Goal: Task Accomplishment & Management: Use online tool/utility

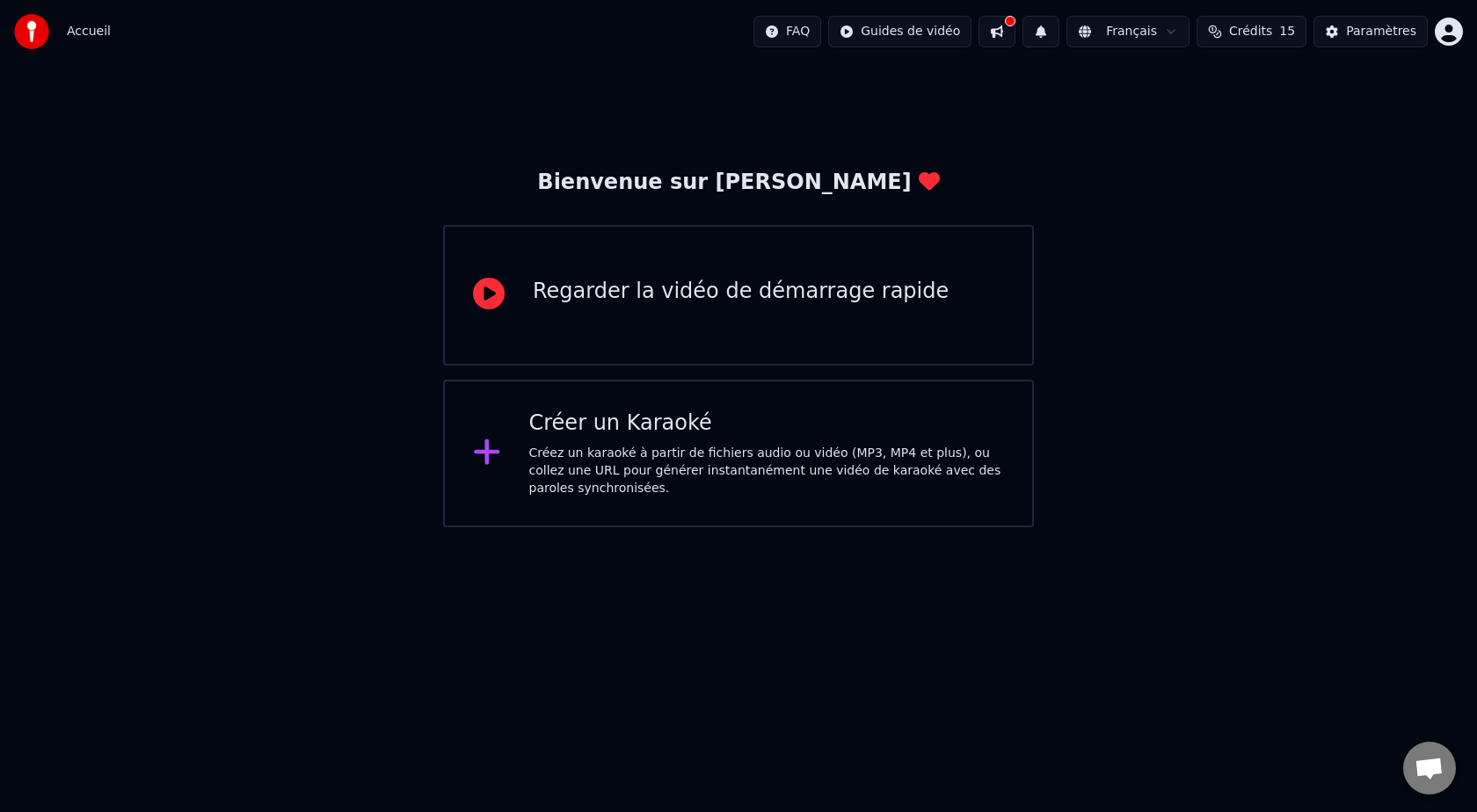
click at [683, 424] on div "Créer un Karaoké" at bounding box center [767, 423] width 476 height 28
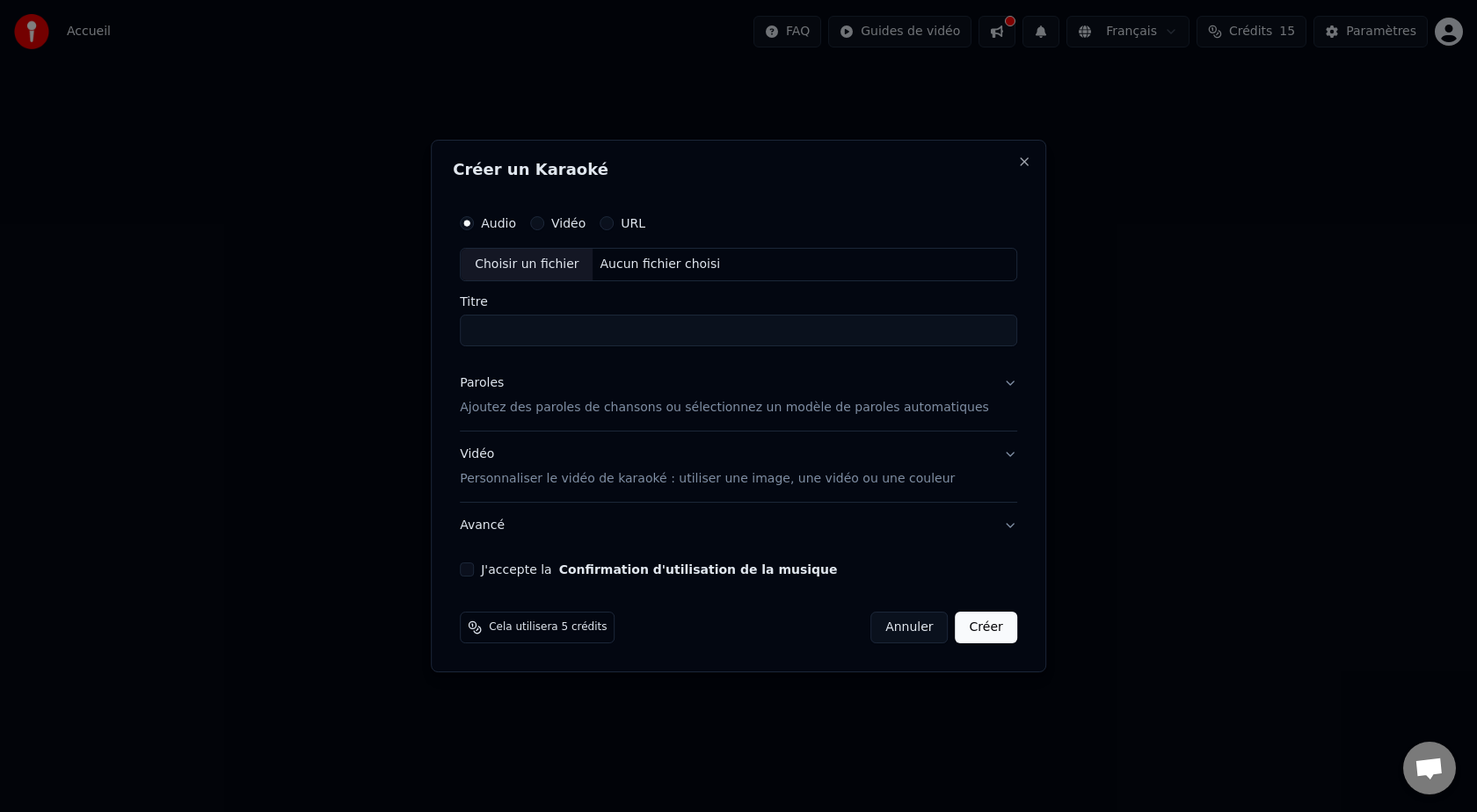
click at [566, 221] on label "Vidéo" at bounding box center [569, 223] width 34 height 12
click at [544, 221] on button "Vidéo" at bounding box center [537, 223] width 14 height 14
click at [628, 221] on div "URL" at bounding box center [623, 223] width 46 height 14
click at [614, 229] on button "URL" at bounding box center [607, 223] width 14 height 14
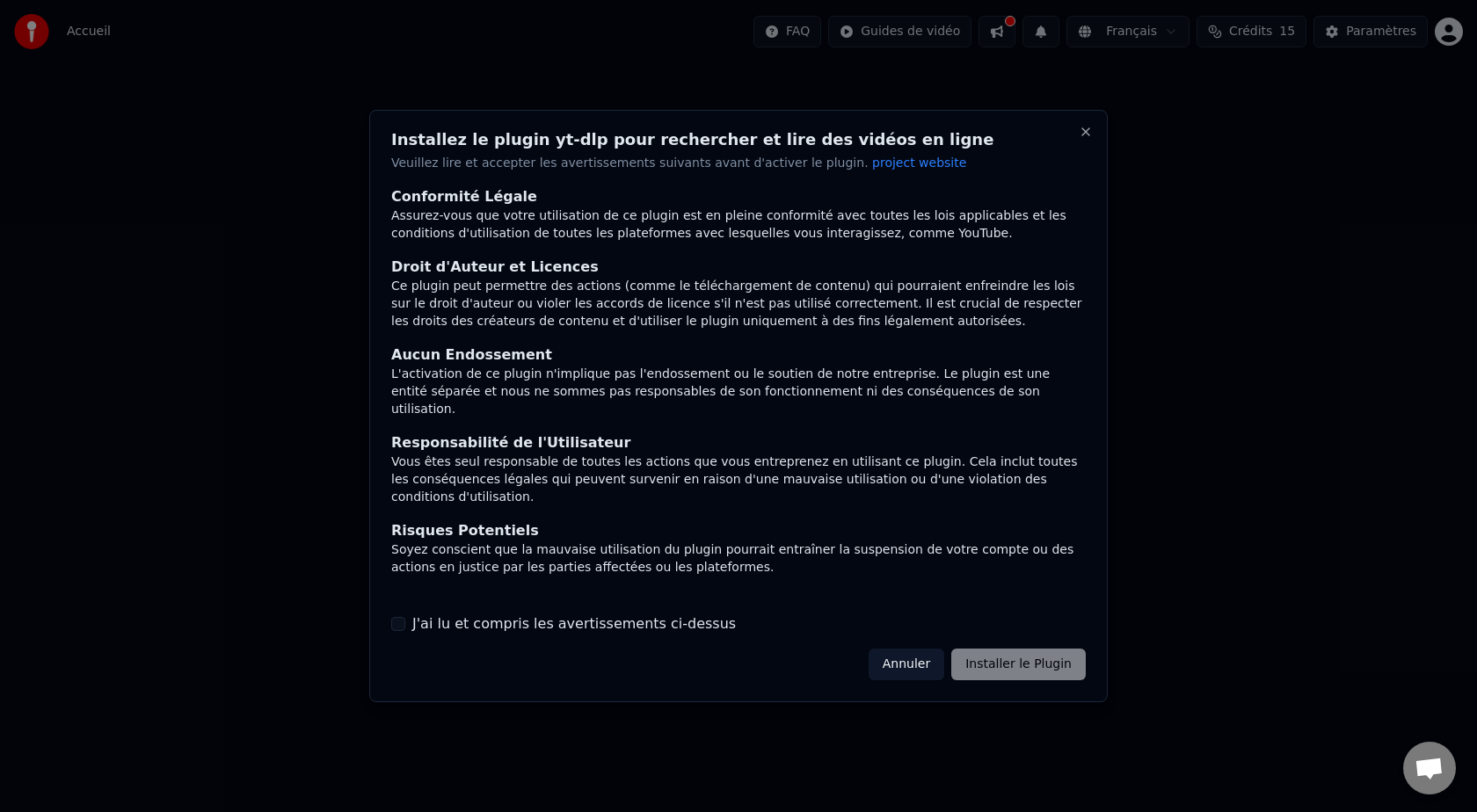
click at [653, 629] on label "J'ai lu et compris les avertissements ci-dessus" at bounding box center [575, 623] width 324 height 21
click at [405, 629] on button "J'ai lu et compris les avertissements ci-dessus" at bounding box center [398, 623] width 14 height 14
click at [1040, 678] on button "Installer le Plugin" at bounding box center [1018, 664] width 135 height 32
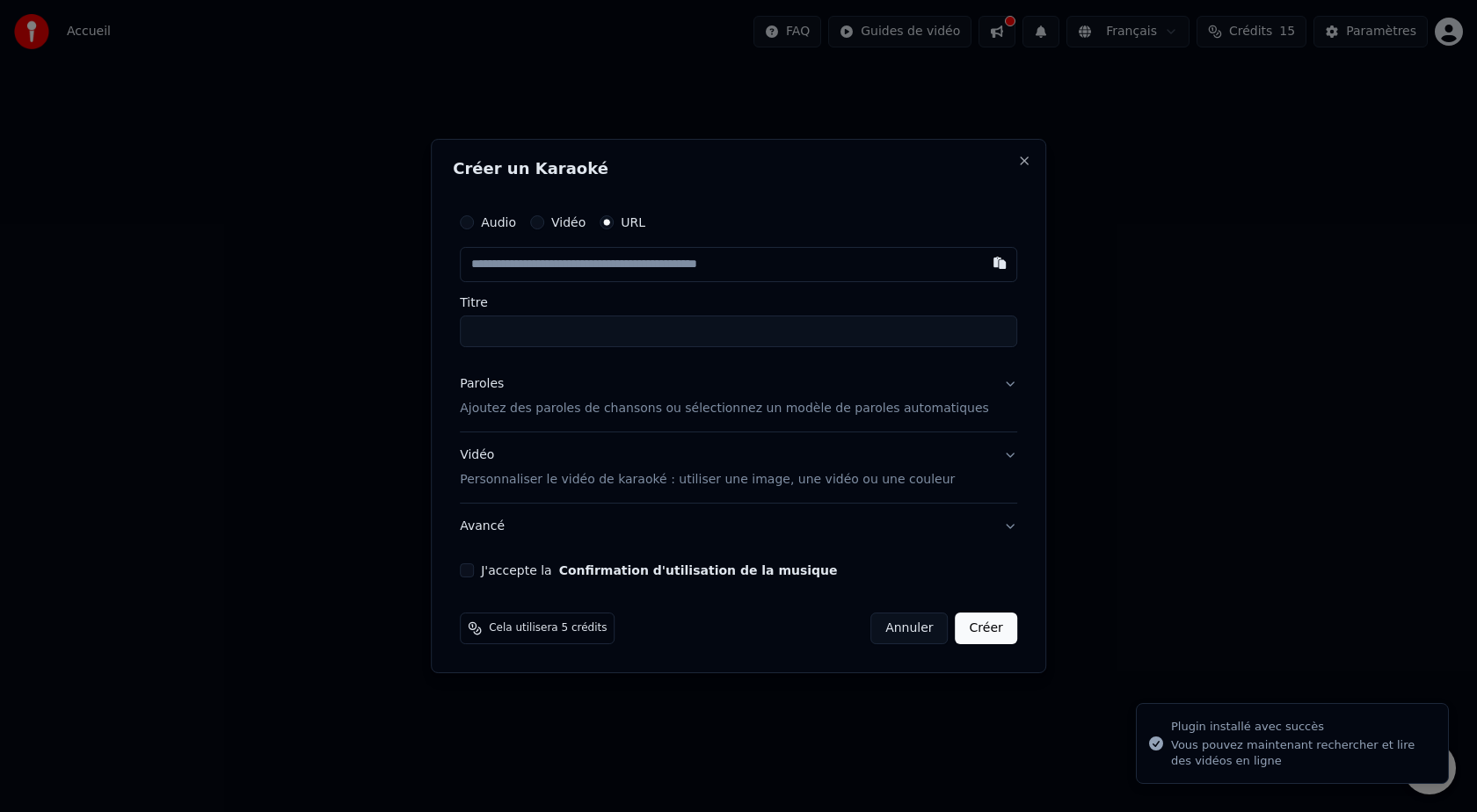
click at [668, 269] on input "text" at bounding box center [738, 264] width 558 height 35
type input "**********"
click at [671, 295] on div "**********" at bounding box center [738, 276] width 558 height 142
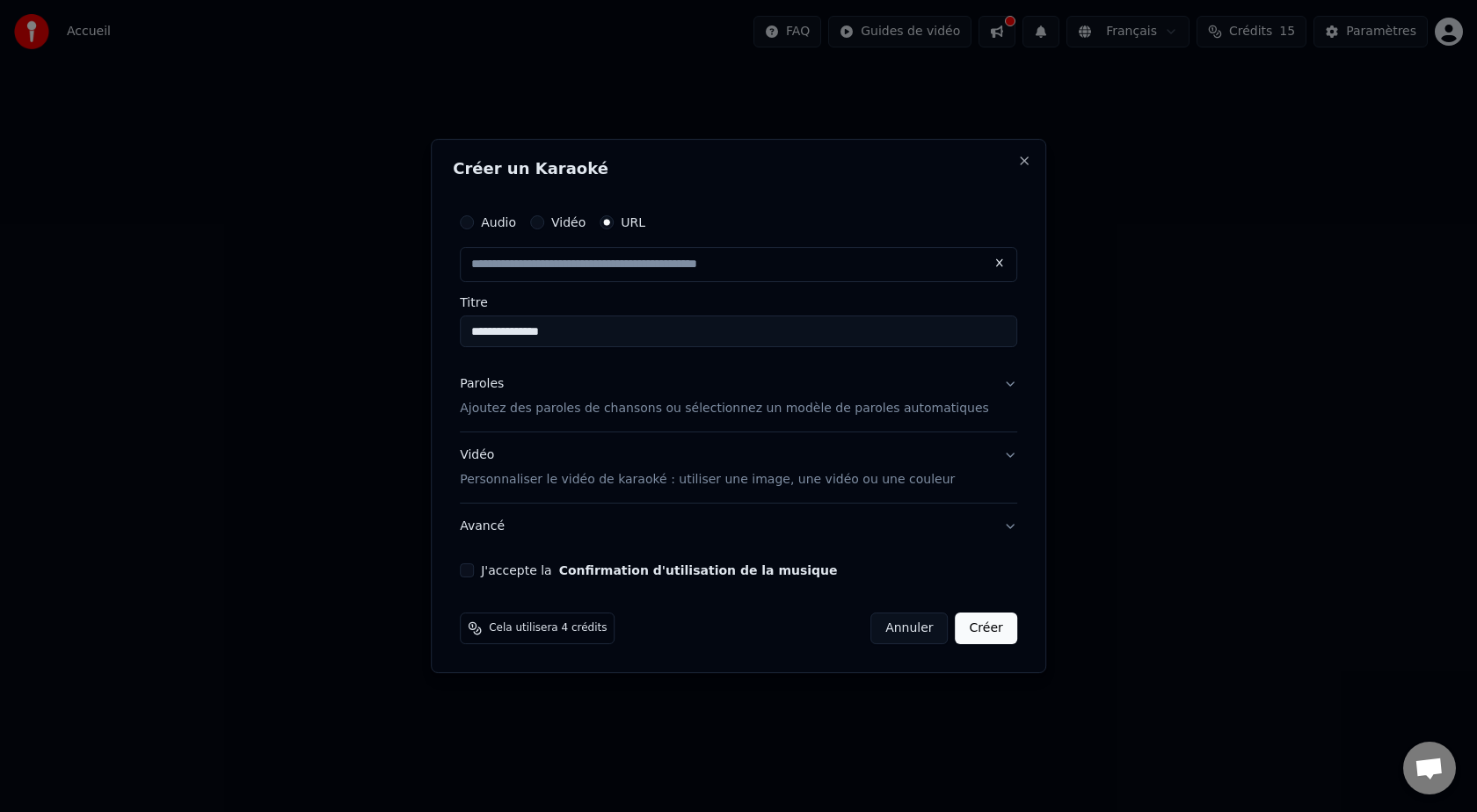
click at [669, 267] on input "text" at bounding box center [738, 264] width 558 height 35
paste input "**********"
type input "**********"
click at [654, 301] on label "Titre" at bounding box center [738, 302] width 558 height 12
click at [654, 316] on input "**********" at bounding box center [738, 332] width 558 height 32
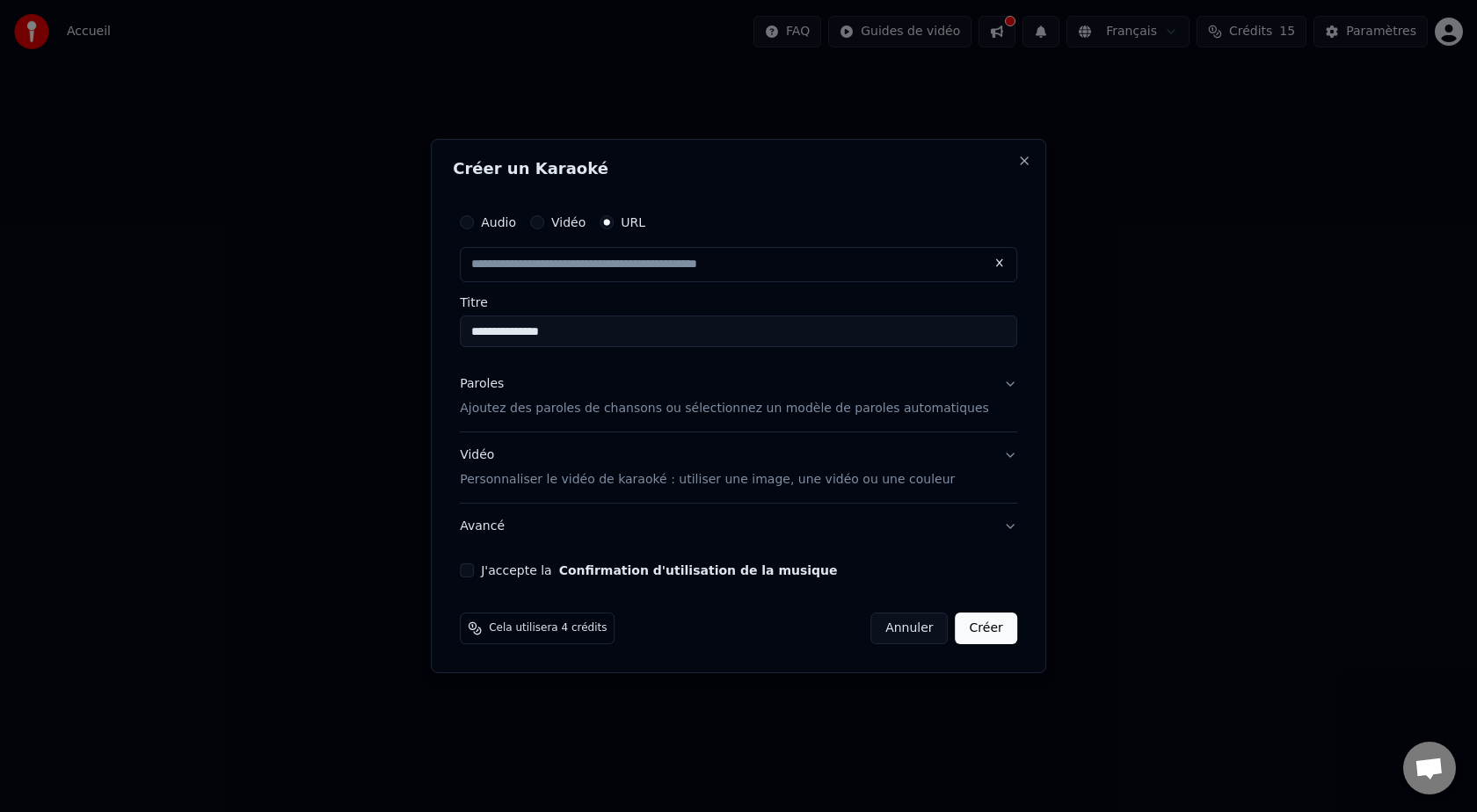
click at [707, 250] on input "text" at bounding box center [738, 264] width 558 height 35
paste input "**********"
type input "**********"
click at [806, 219] on div "Audio Vidéo URL" at bounding box center [738, 222] width 558 height 35
click at [862, 252] on input "text" at bounding box center [738, 264] width 558 height 35
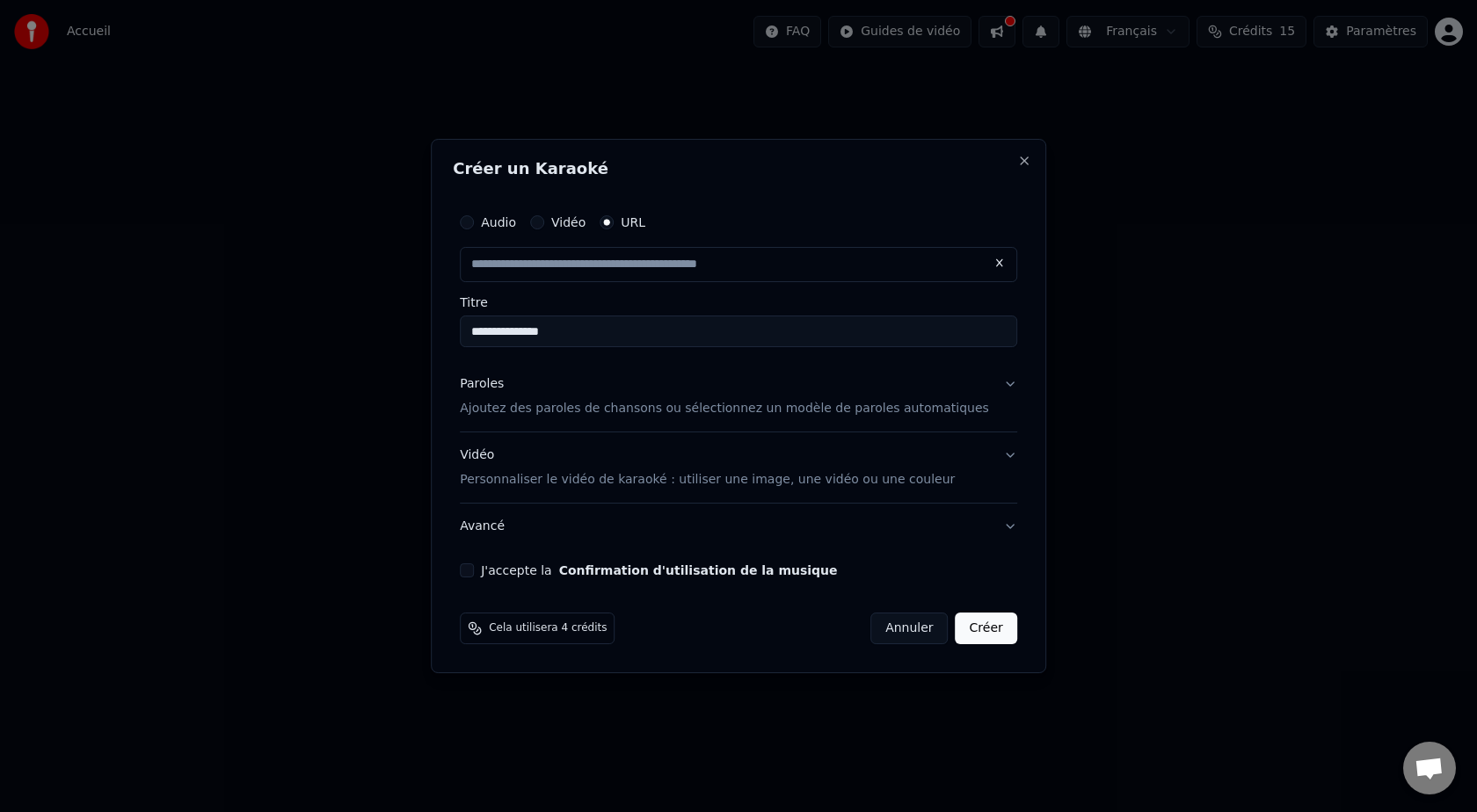
click at [815, 347] on div "**********" at bounding box center [738, 391] width 572 height 387
click at [815, 272] on input "text" at bounding box center [738, 264] width 558 height 35
click at [880, 616] on button "Annuler" at bounding box center [908, 628] width 77 height 32
type input "**********"
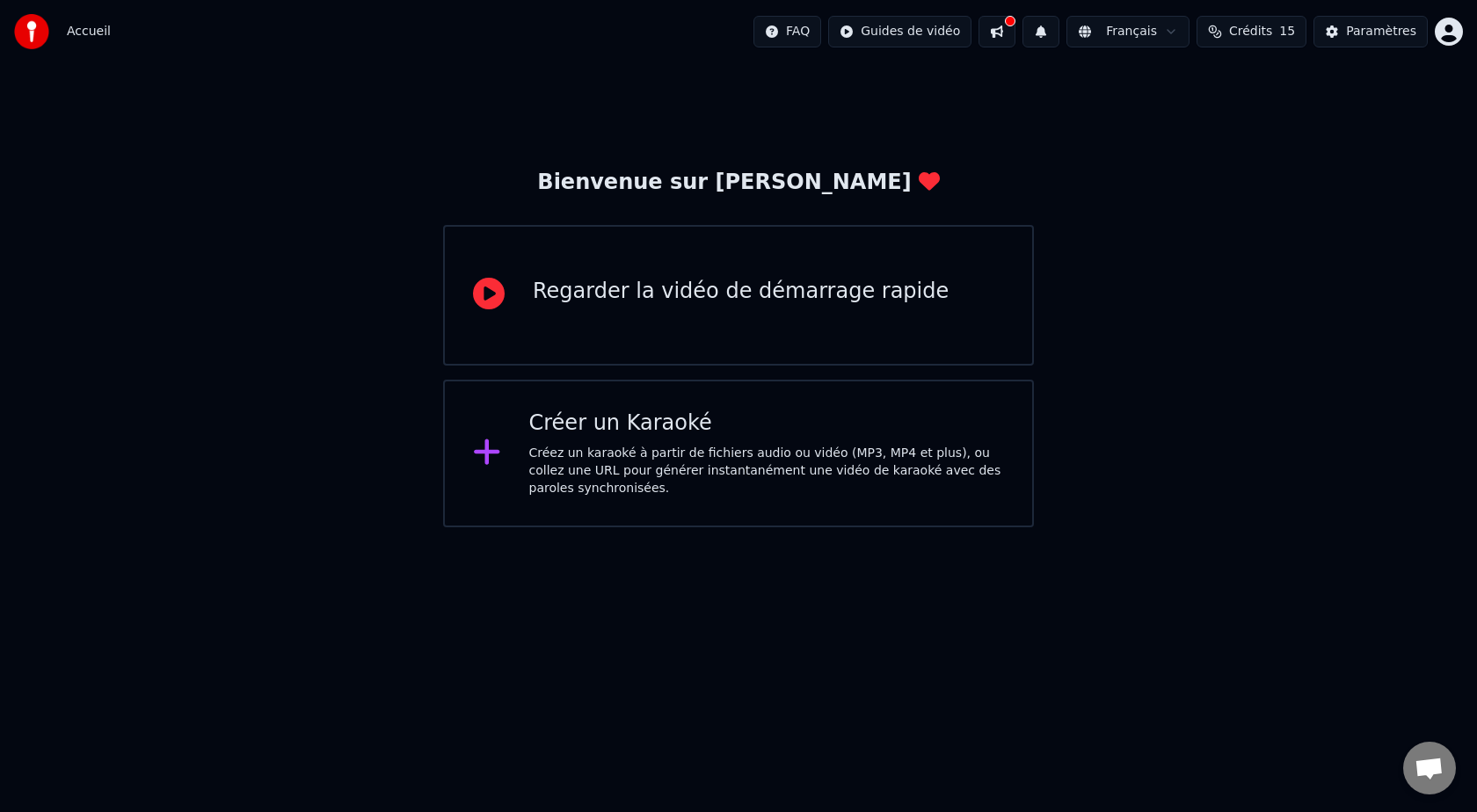
click at [634, 446] on div "Créez un karaoké à partir de fichiers audio ou vidéo (MP3, MP4 et plus), ou col…" at bounding box center [767, 470] width 476 height 53
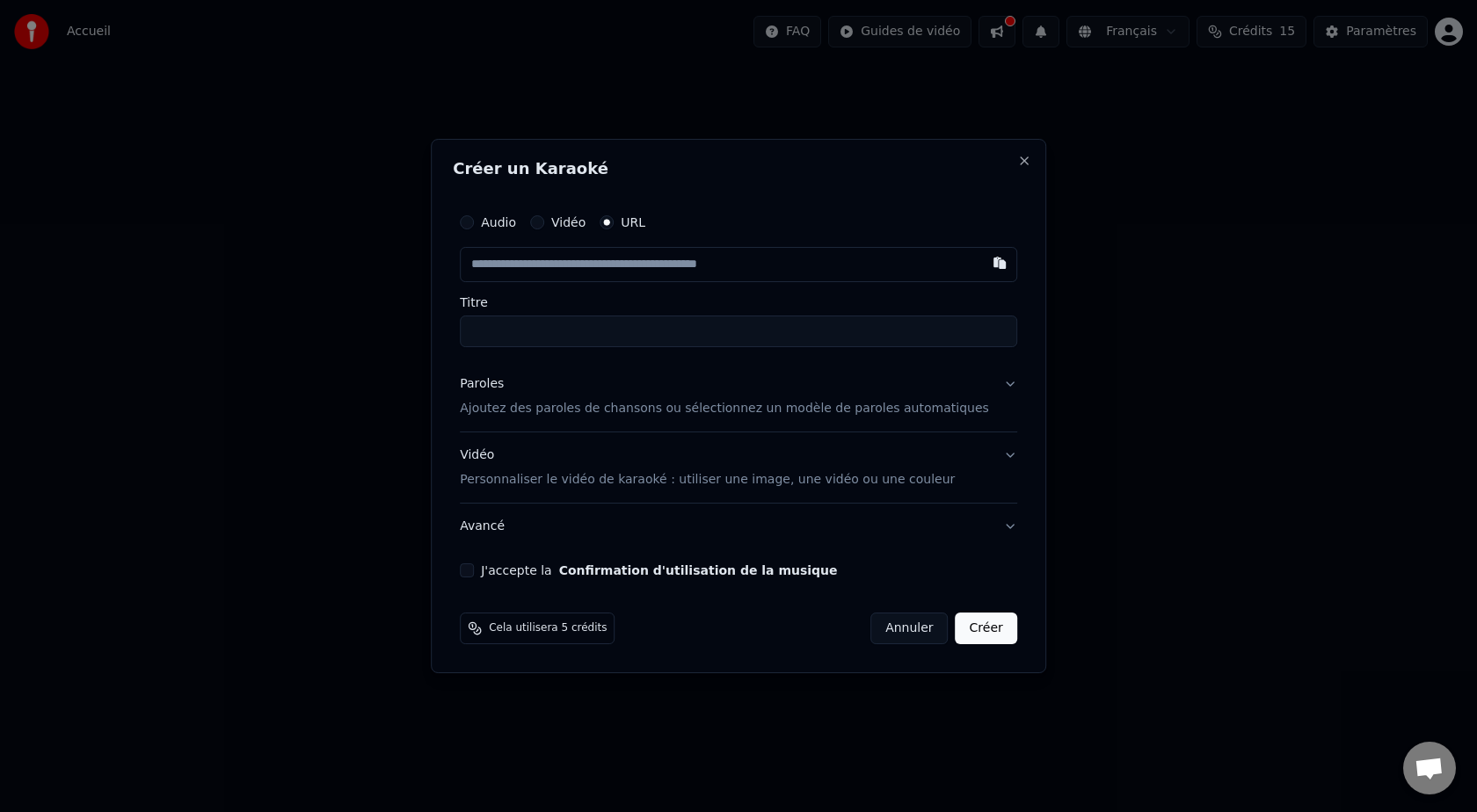
type input "**********"
click at [617, 296] on label "Titre" at bounding box center [738, 302] width 558 height 12
click at [617, 316] on input "**********" at bounding box center [738, 332] width 558 height 32
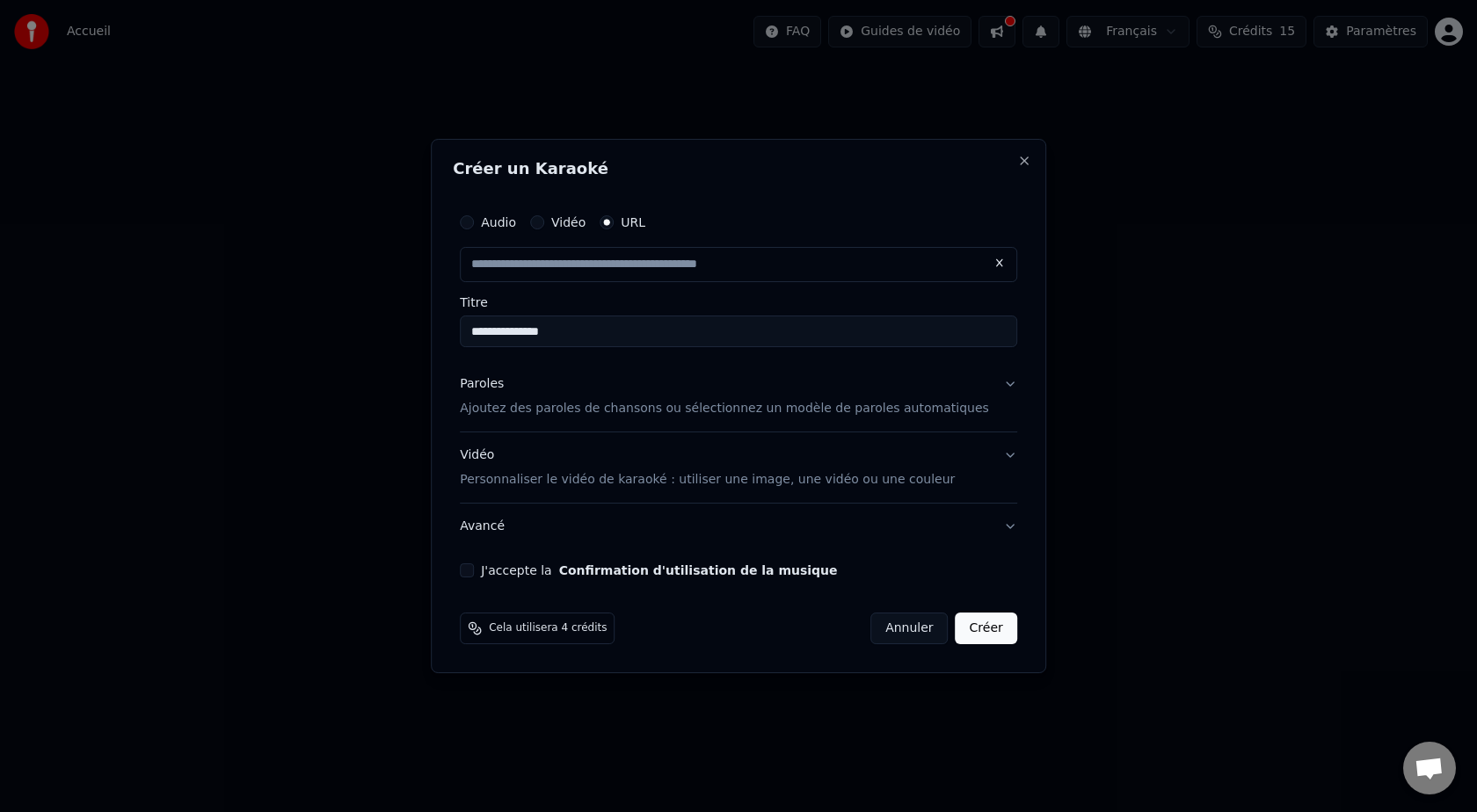
click at [670, 262] on input "text" at bounding box center [738, 264] width 558 height 35
click at [614, 377] on div "Paroles Ajoutez des paroles de chansons ou sélectionnez un modèle de paroles au…" at bounding box center [725, 397] width 530 height 42
type input "**********"
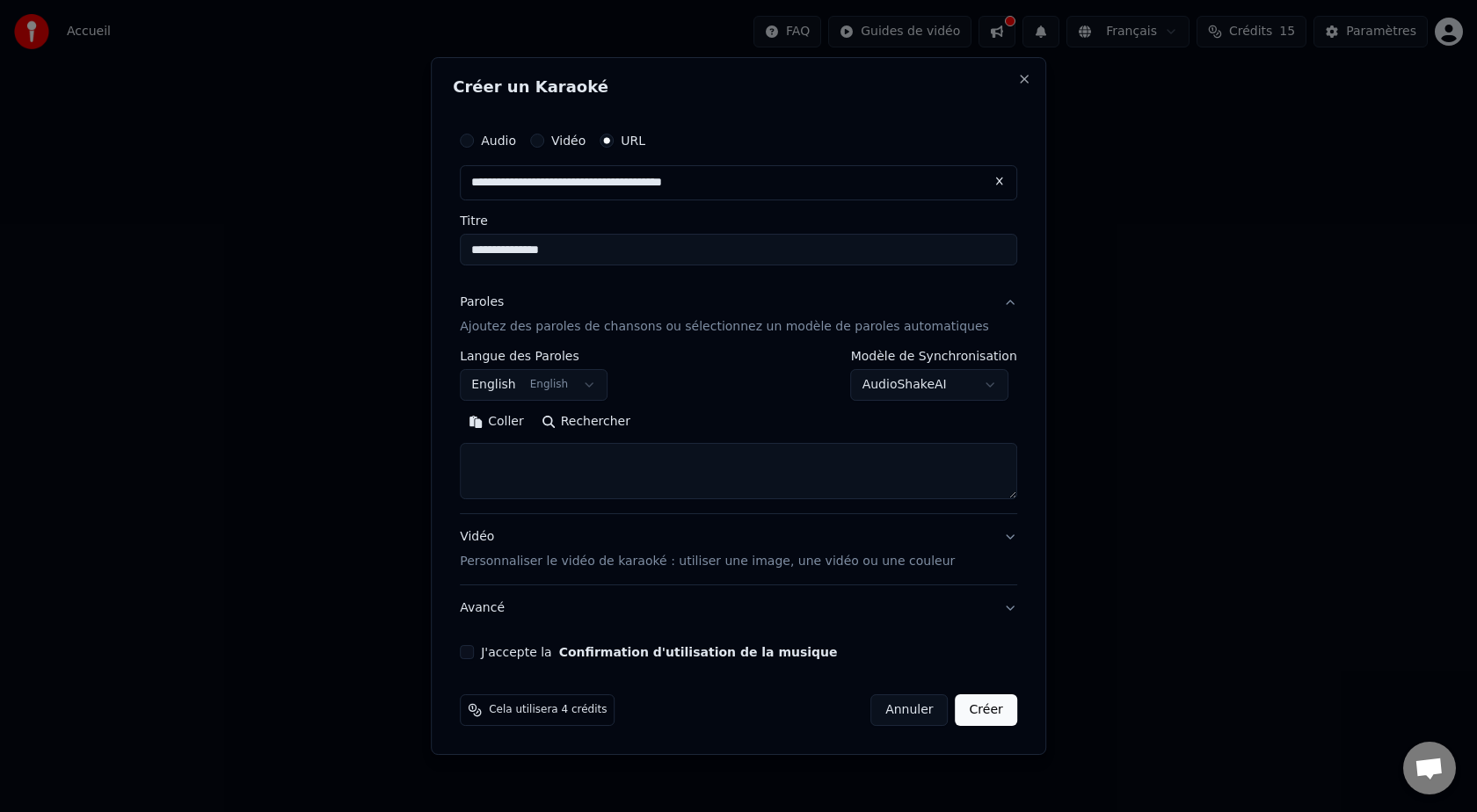
click at [622, 463] on textarea at bounding box center [738, 470] width 558 height 56
click at [513, 385] on button "English English" at bounding box center [534, 385] width 148 height 32
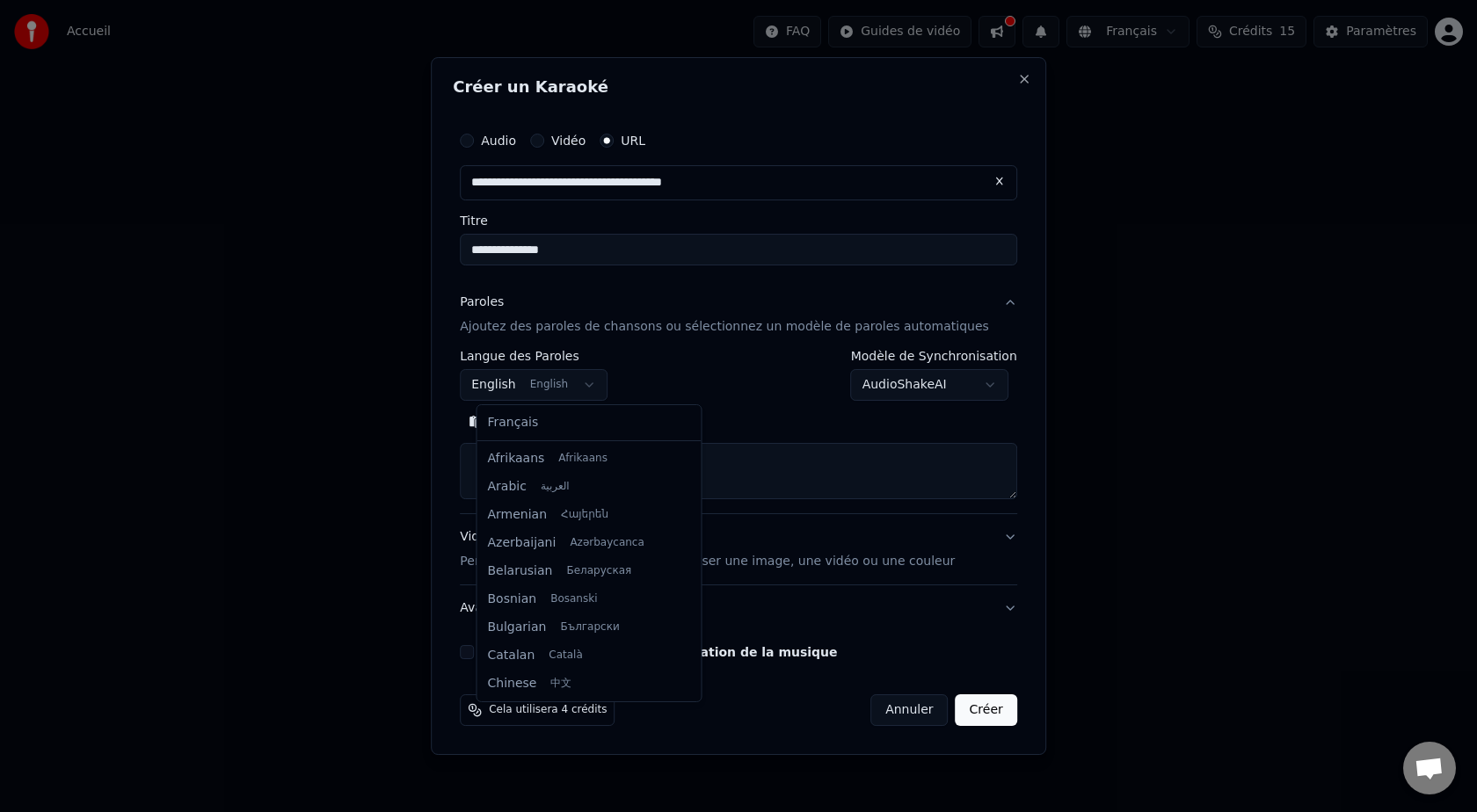
scroll to position [141, 0]
select select "**"
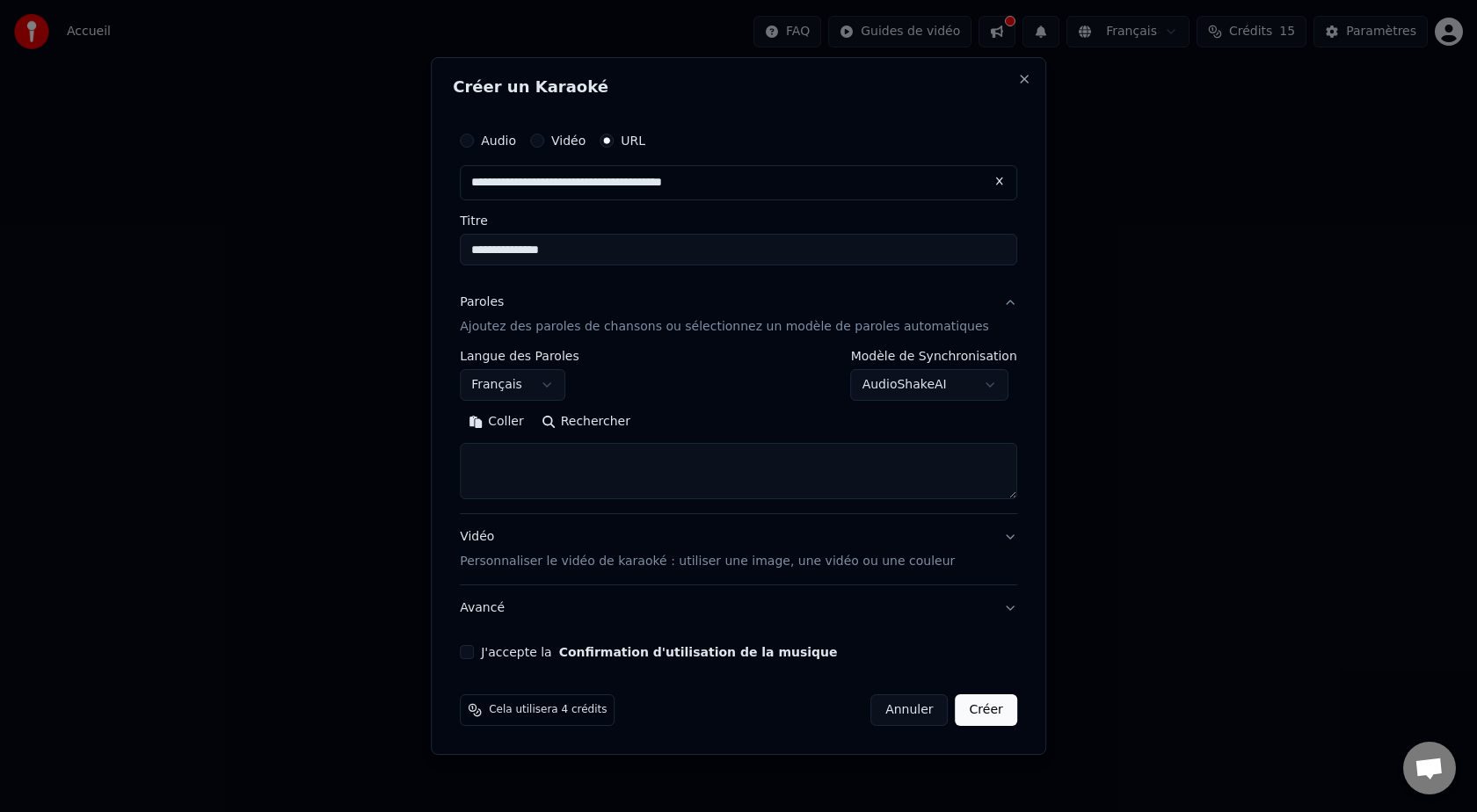
click at [571, 423] on button "Rechercher" at bounding box center [586, 421] width 106 height 28
click at [474, 653] on button "J'accepte la Confirmation d'utilisation de la musique" at bounding box center [467, 652] width 14 height 14
type textarea "**********"
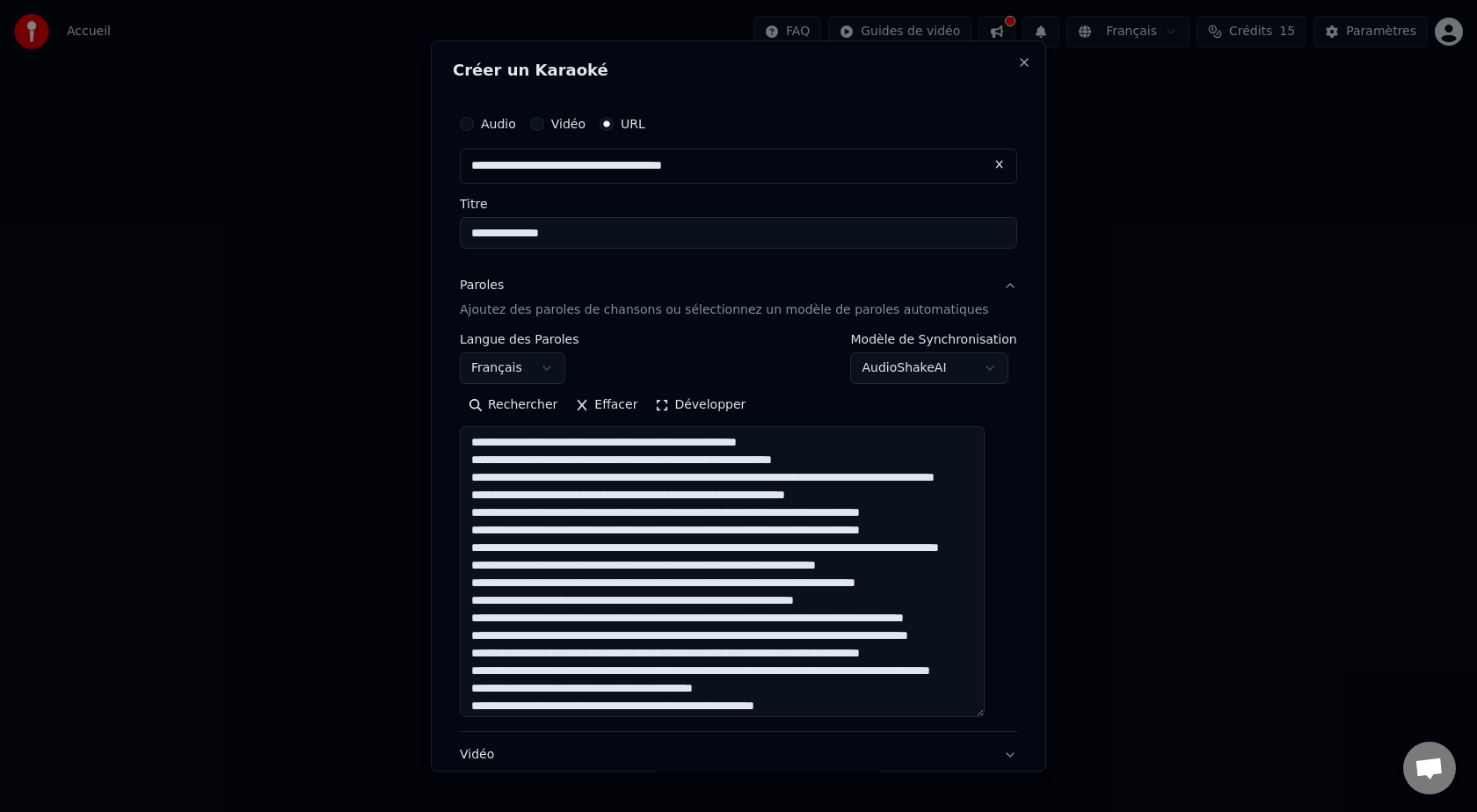
drag, startPoint x: 989, startPoint y: 490, endPoint x: 959, endPoint y: 722, distance: 233.9
click at [959, 717] on textarea at bounding box center [722, 571] width 525 height 291
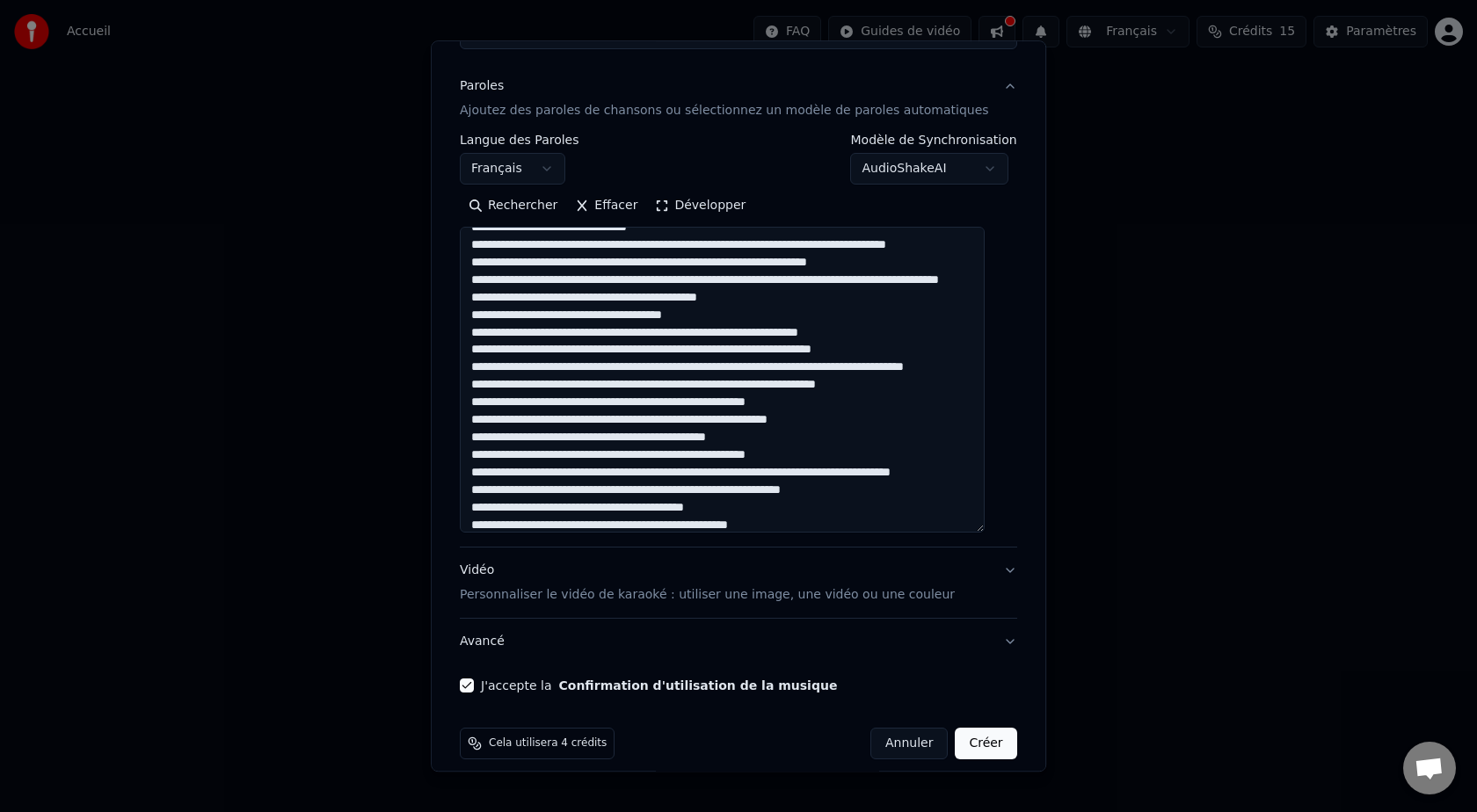
scroll to position [0, 0]
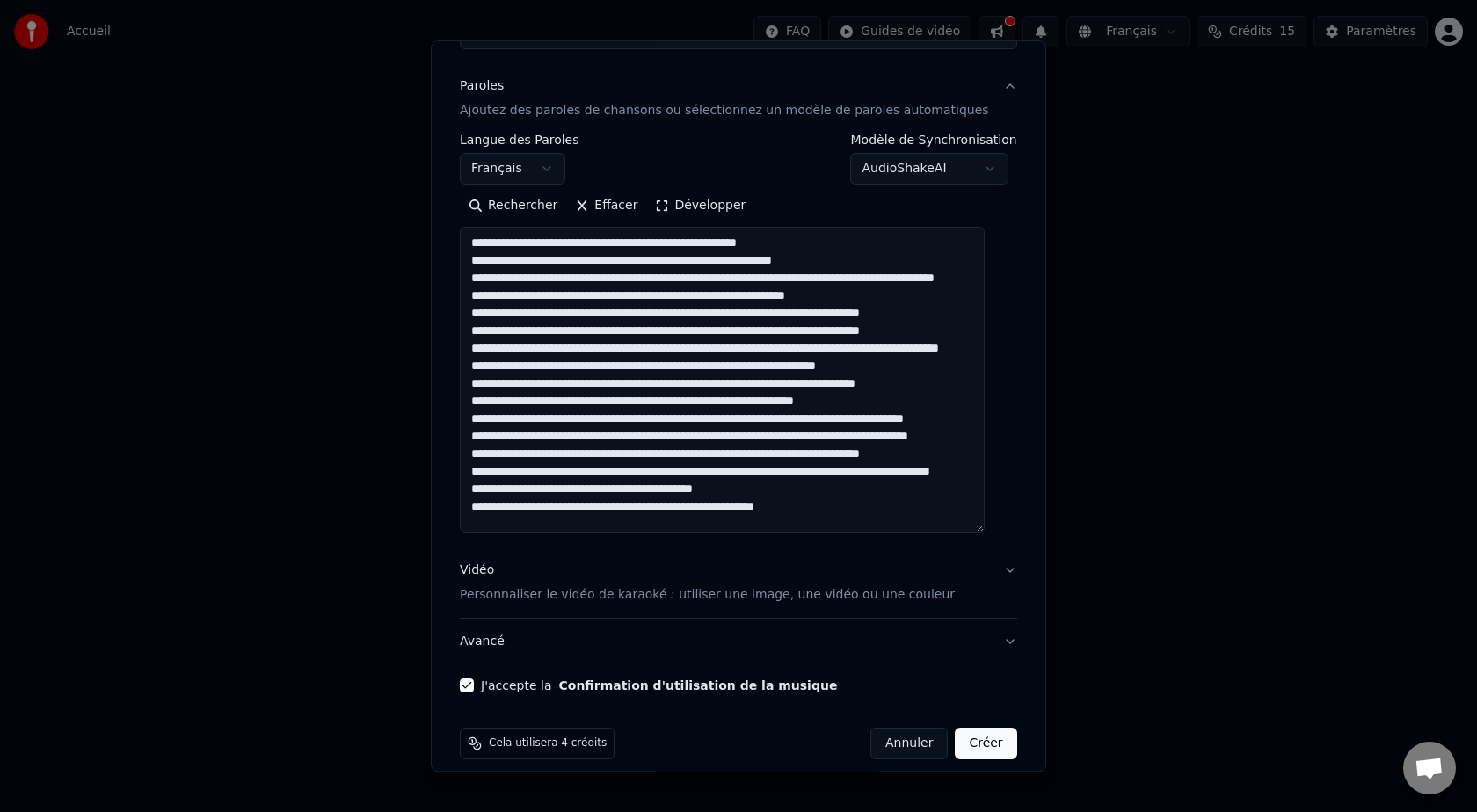
click at [973, 744] on button "Créer" at bounding box center [986, 743] width 62 height 32
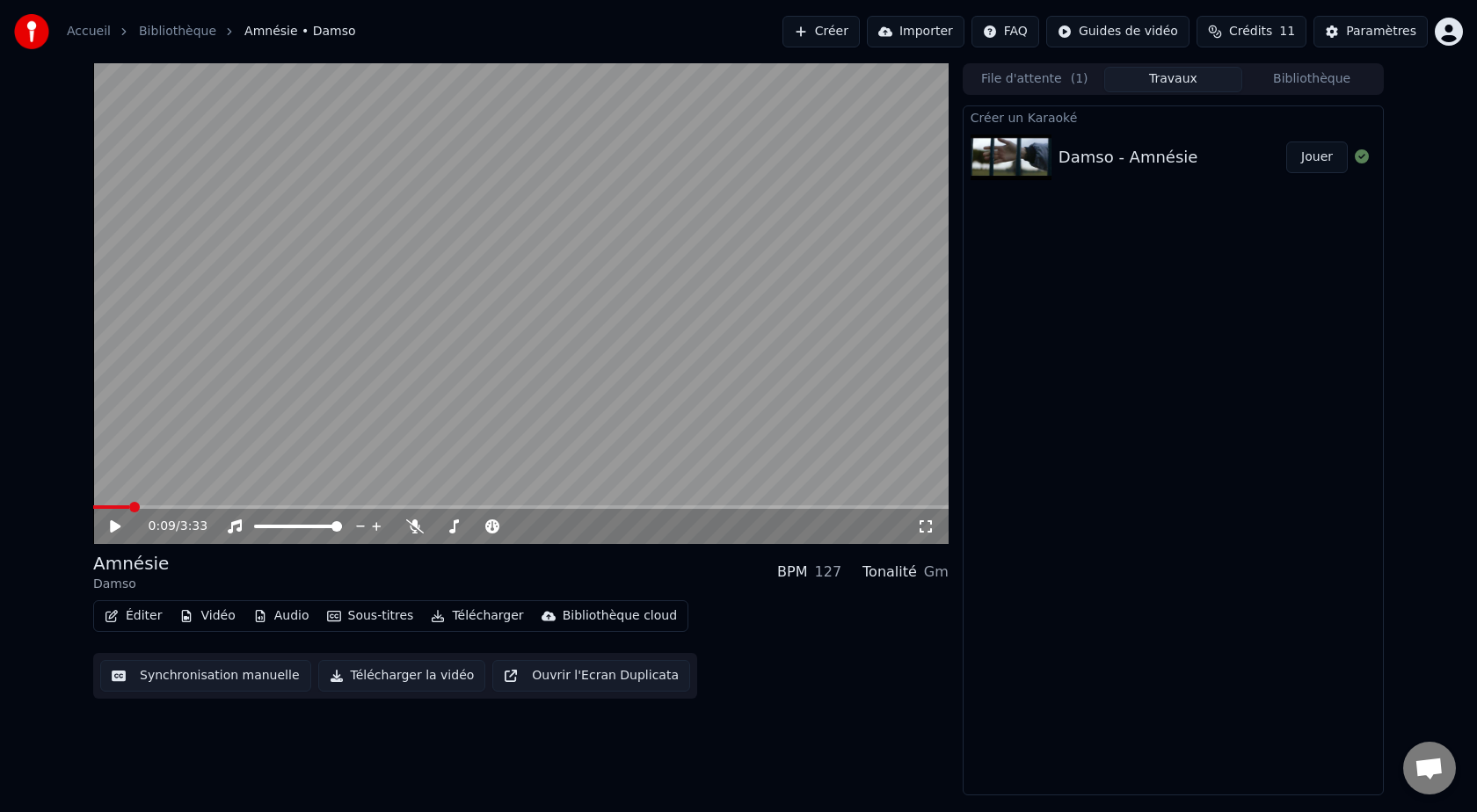
click at [56, 396] on div "0:09 / 3:33 Amnésie Damso BPM 127 Tonalité Gm Éditer Vidéo Audio Sous-titres Té…" at bounding box center [738, 428] width 1477 height 732
click at [305, 347] on video at bounding box center [521, 303] width 855 height 480
click at [179, 500] on video at bounding box center [521, 303] width 855 height 480
click at [181, 507] on span at bounding box center [521, 507] width 855 height 4
click at [182, 379] on video at bounding box center [521, 303] width 855 height 480
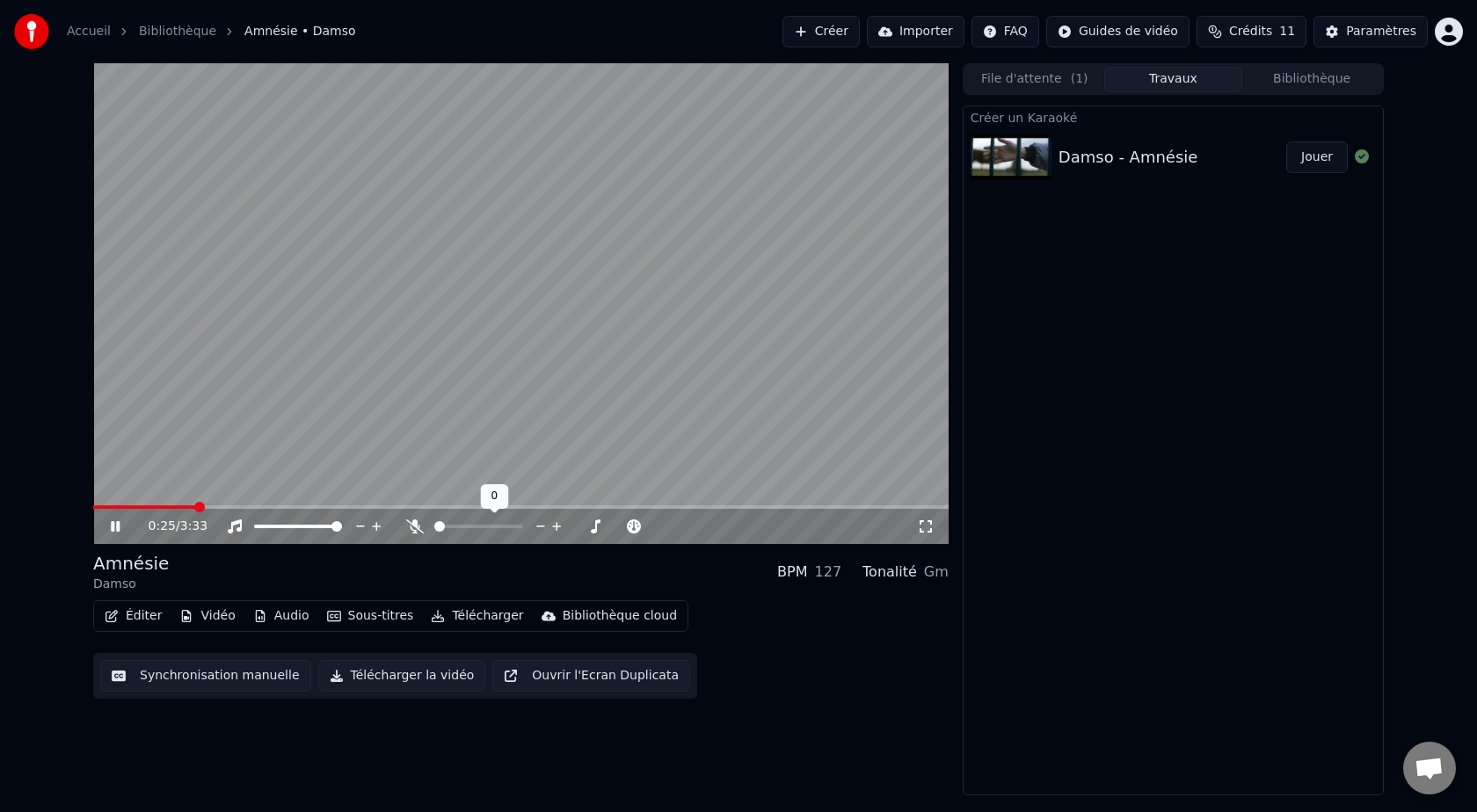
click at [481, 519] on div at bounding box center [495, 526] width 142 height 18
click at [478, 527] on span at bounding box center [479, 526] width 88 height 4
click at [151, 505] on span at bounding box center [123, 507] width 60 height 4
click at [148, 508] on div "0:16 / 3:33" at bounding box center [521, 525] width 855 height 35
click at [135, 502] on video at bounding box center [521, 303] width 855 height 480
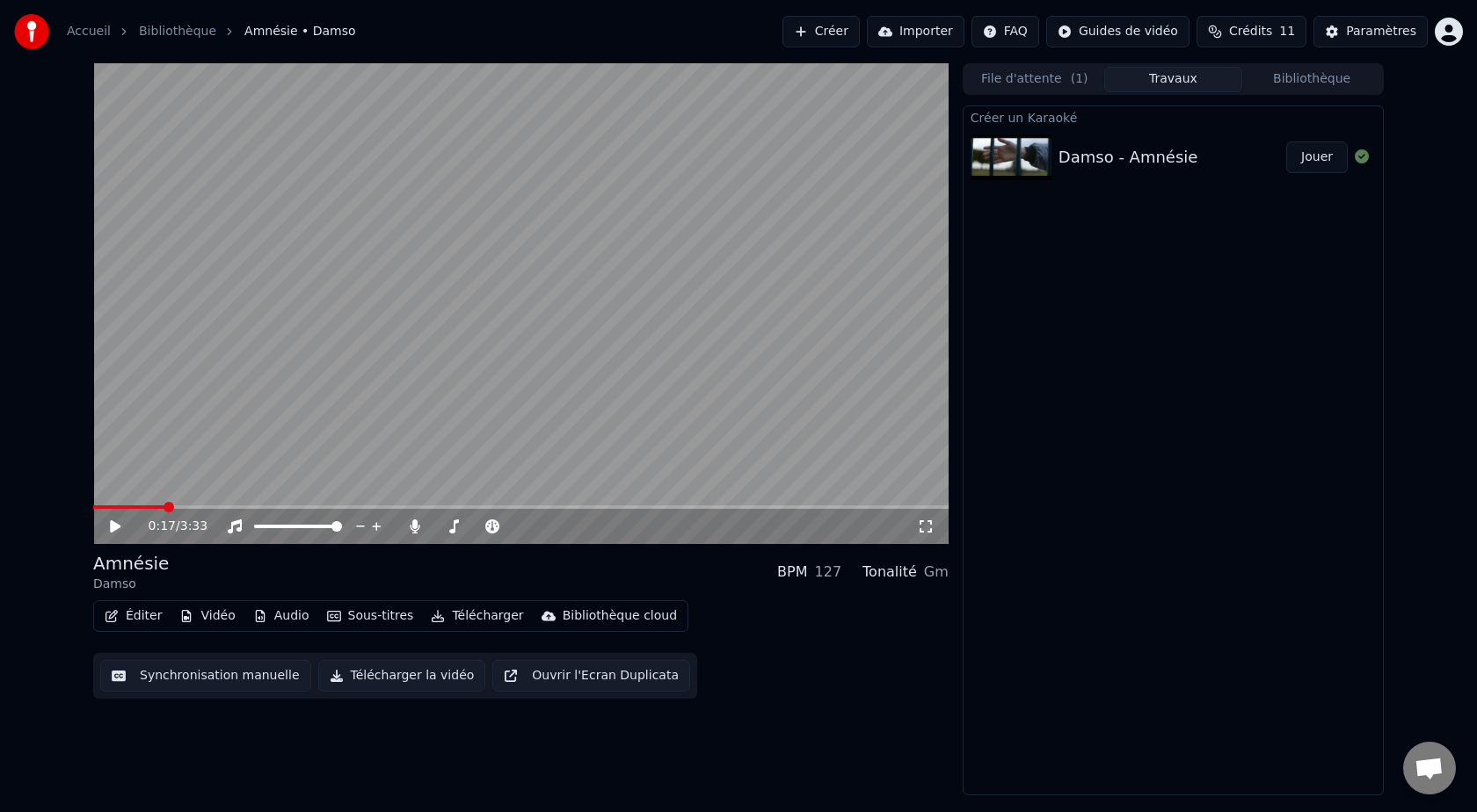
click at [136, 507] on span at bounding box center [128, 507] width 71 height 4
click at [190, 436] on video at bounding box center [521, 303] width 855 height 480
click at [560, 347] on video at bounding box center [521, 303] width 855 height 480
click at [193, 506] on span at bounding box center [427, 507] width 669 height 4
click at [110, 532] on icon at bounding box center [127, 526] width 41 height 14
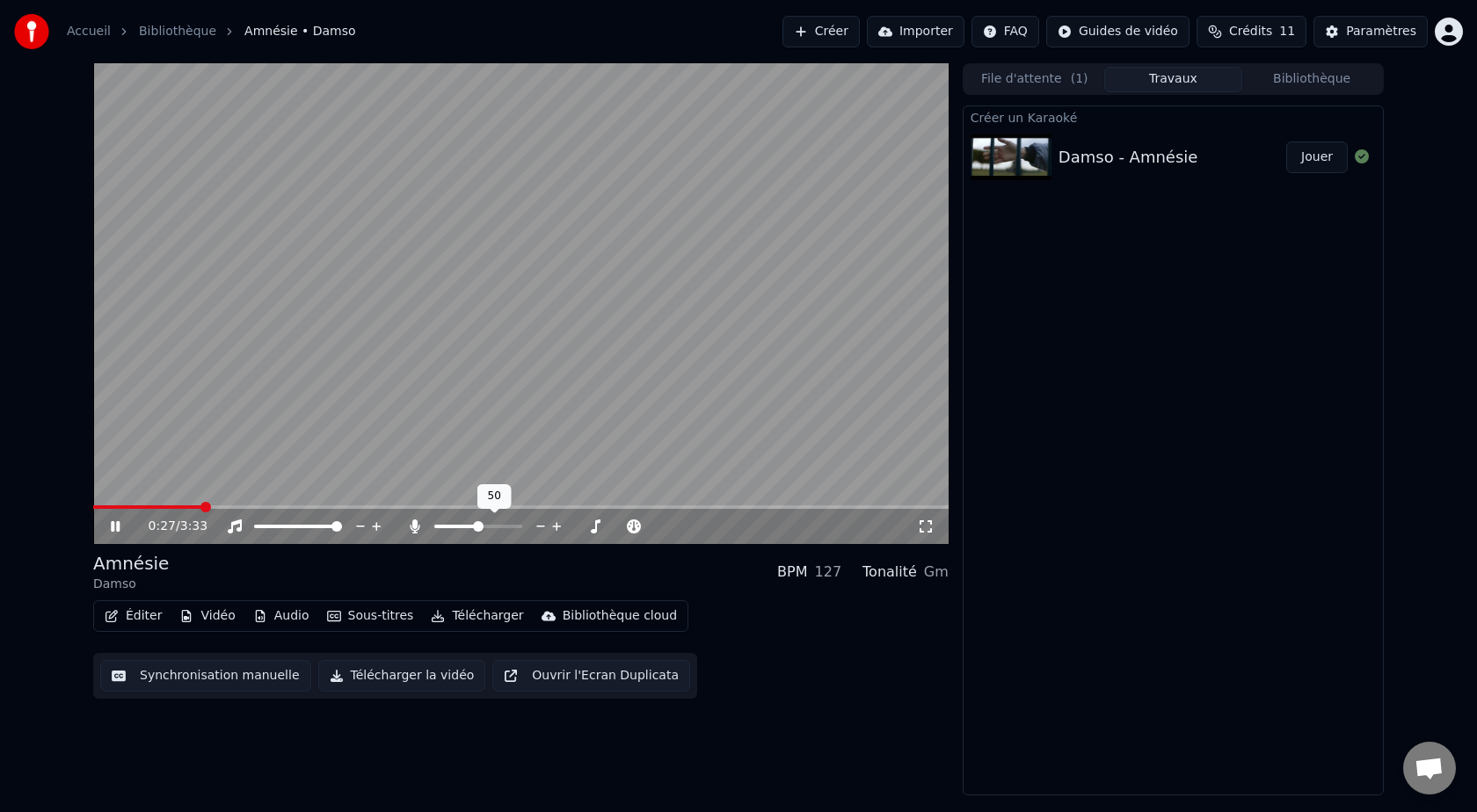
click at [484, 526] on span at bounding box center [478, 526] width 11 height 11
click at [478, 526] on span at bounding box center [457, 526] width 44 height 4
click at [630, 527] on icon at bounding box center [634, 526] width 17 height 18
click at [615, 525] on icon at bounding box center [618, 526] width 17 height 18
click at [575, 525] on icon at bounding box center [580, 526] width 17 height 18
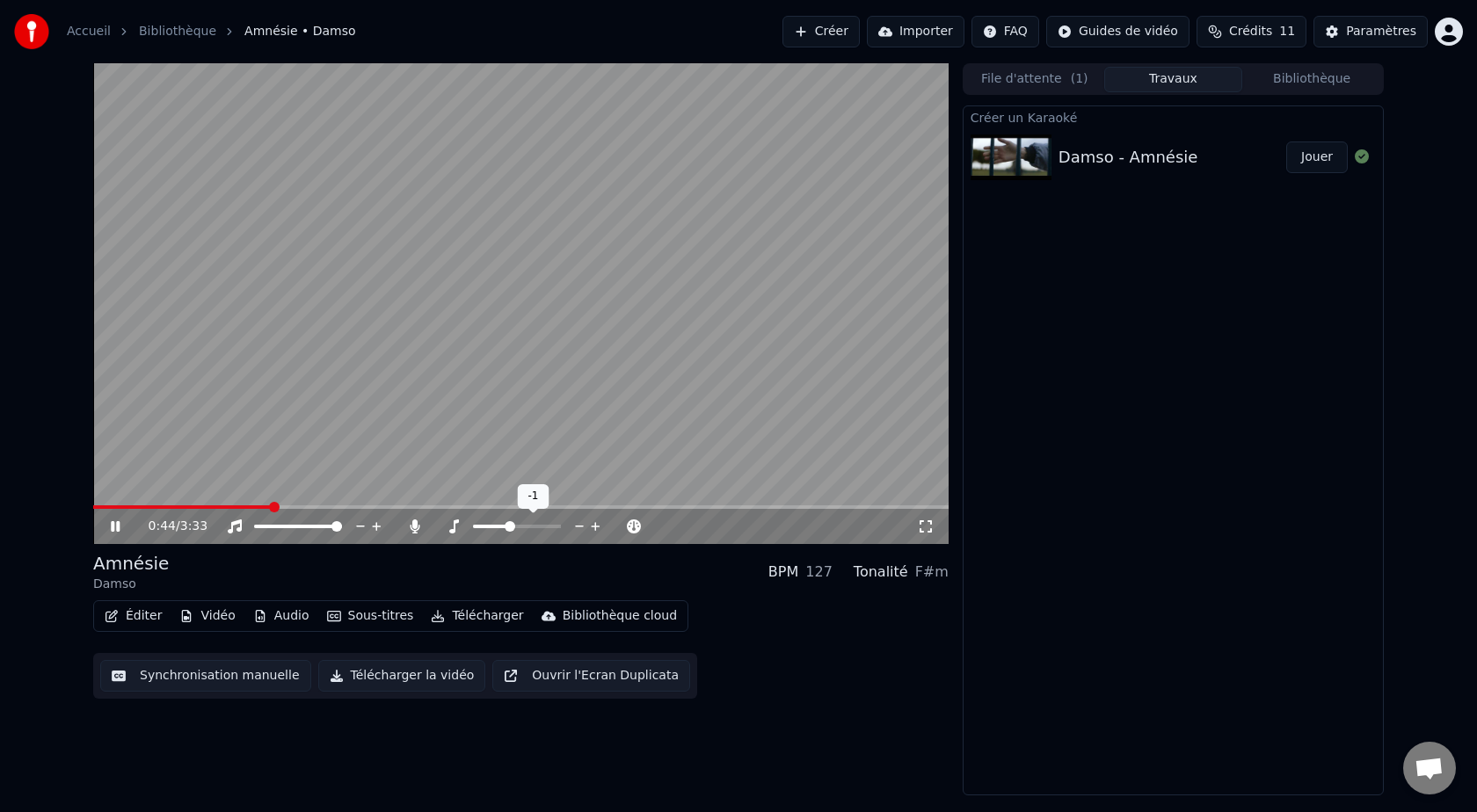
click at [592, 528] on icon at bounding box center [596, 526] width 17 height 18
click at [518, 528] on span at bounding box center [517, 526] width 11 height 11
click at [514, 528] on span at bounding box center [517, 526] width 11 height 11
click at [182, 507] on span at bounding box center [199, 507] width 213 height 4
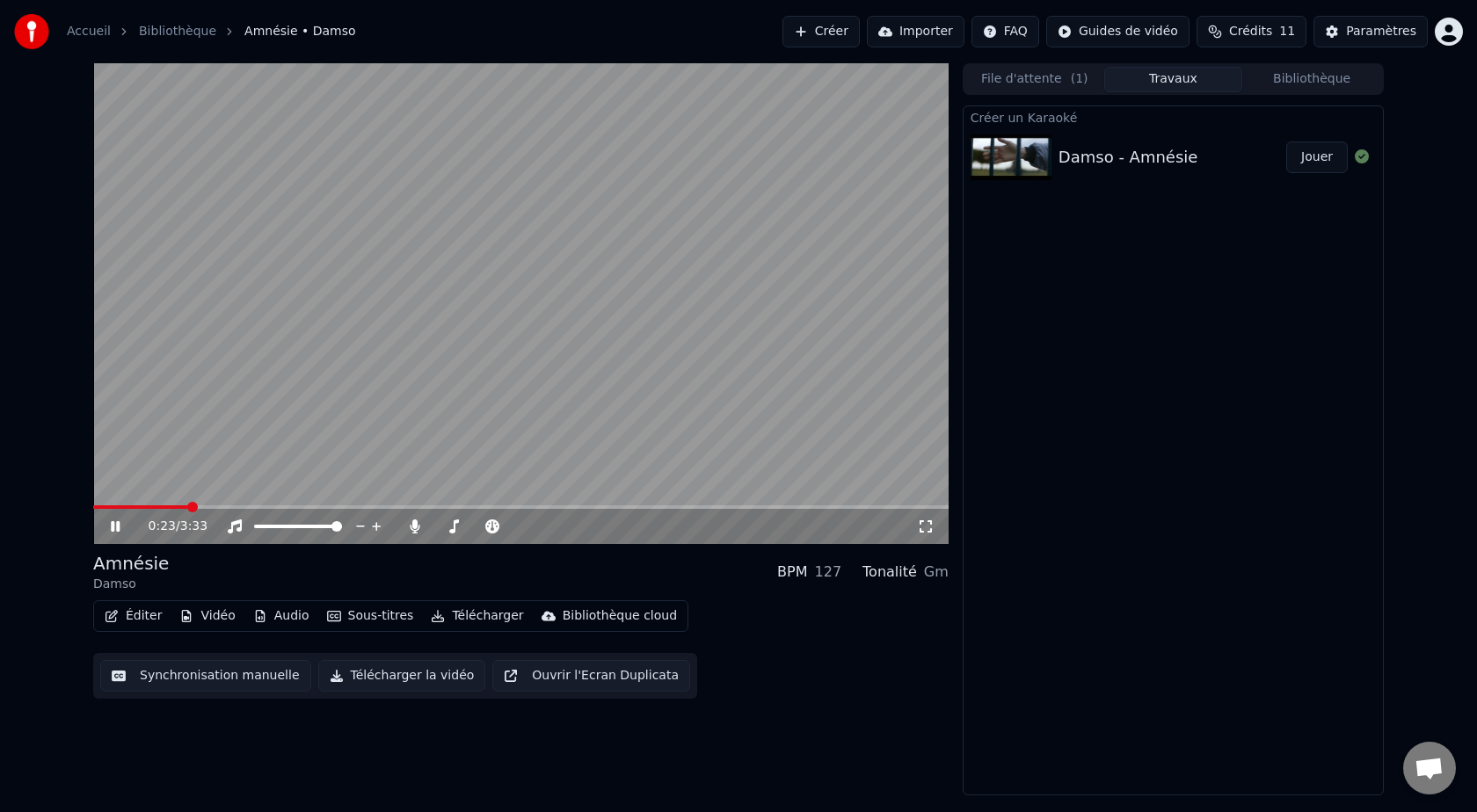
click at [139, 506] on span at bounding box center [140, 507] width 95 height 4
click at [486, 528] on span at bounding box center [461, 526] width 53 height 4
click at [522, 563] on div "Amnésie Damso BPM 127 Tonalité Gm" at bounding box center [521, 572] width 855 height 42
click at [486, 531] on span at bounding box center [485, 526] width 11 height 11
click at [482, 528] on span at bounding box center [482, 526] width 11 height 11
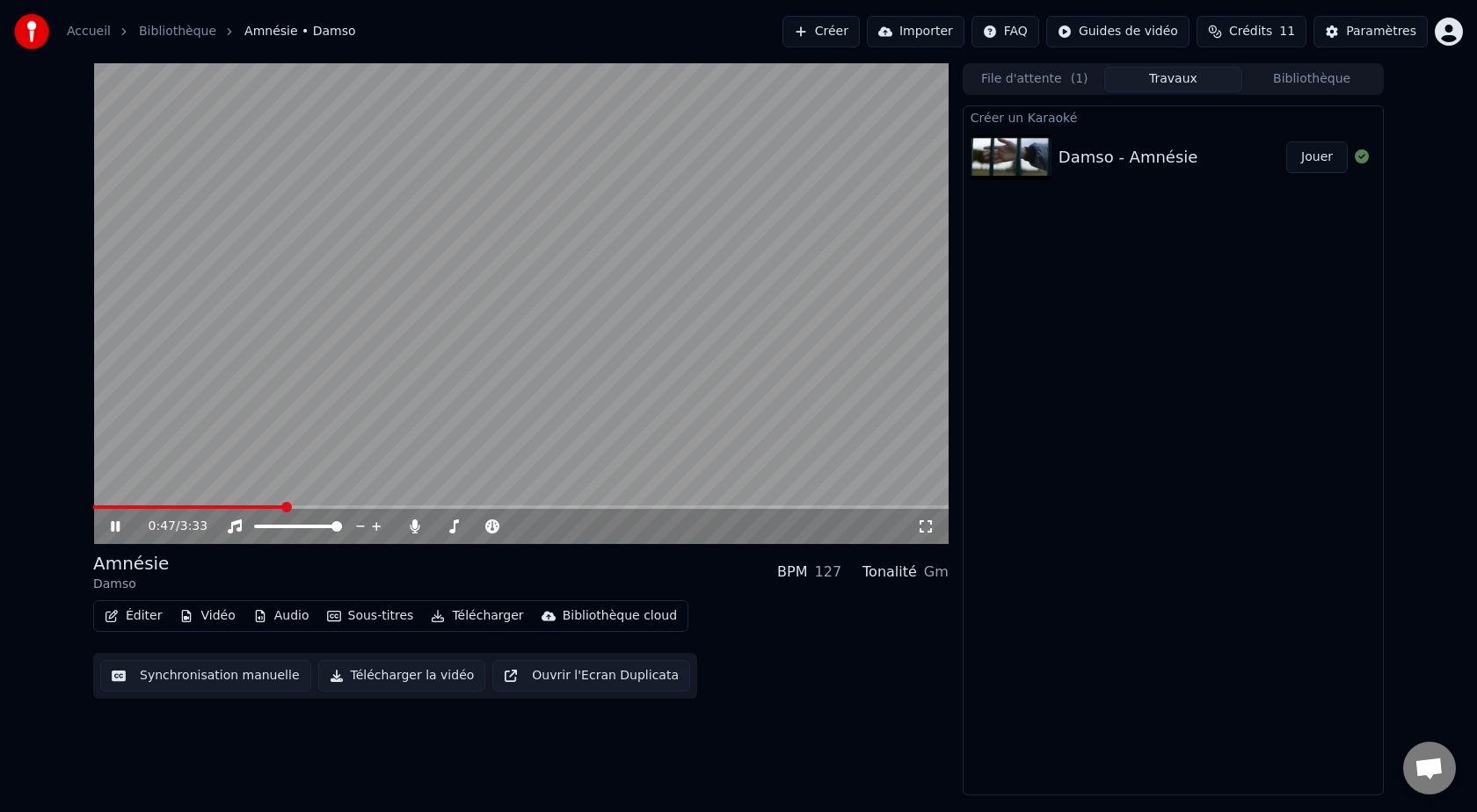
click at [486, 565] on div "Amnésie Damso BPM 127 Tonalité Gm" at bounding box center [521, 572] width 855 height 42
click at [435, 362] on video at bounding box center [521, 303] width 855 height 480
click at [451, 607] on button "Télécharger" at bounding box center [477, 615] width 106 height 25
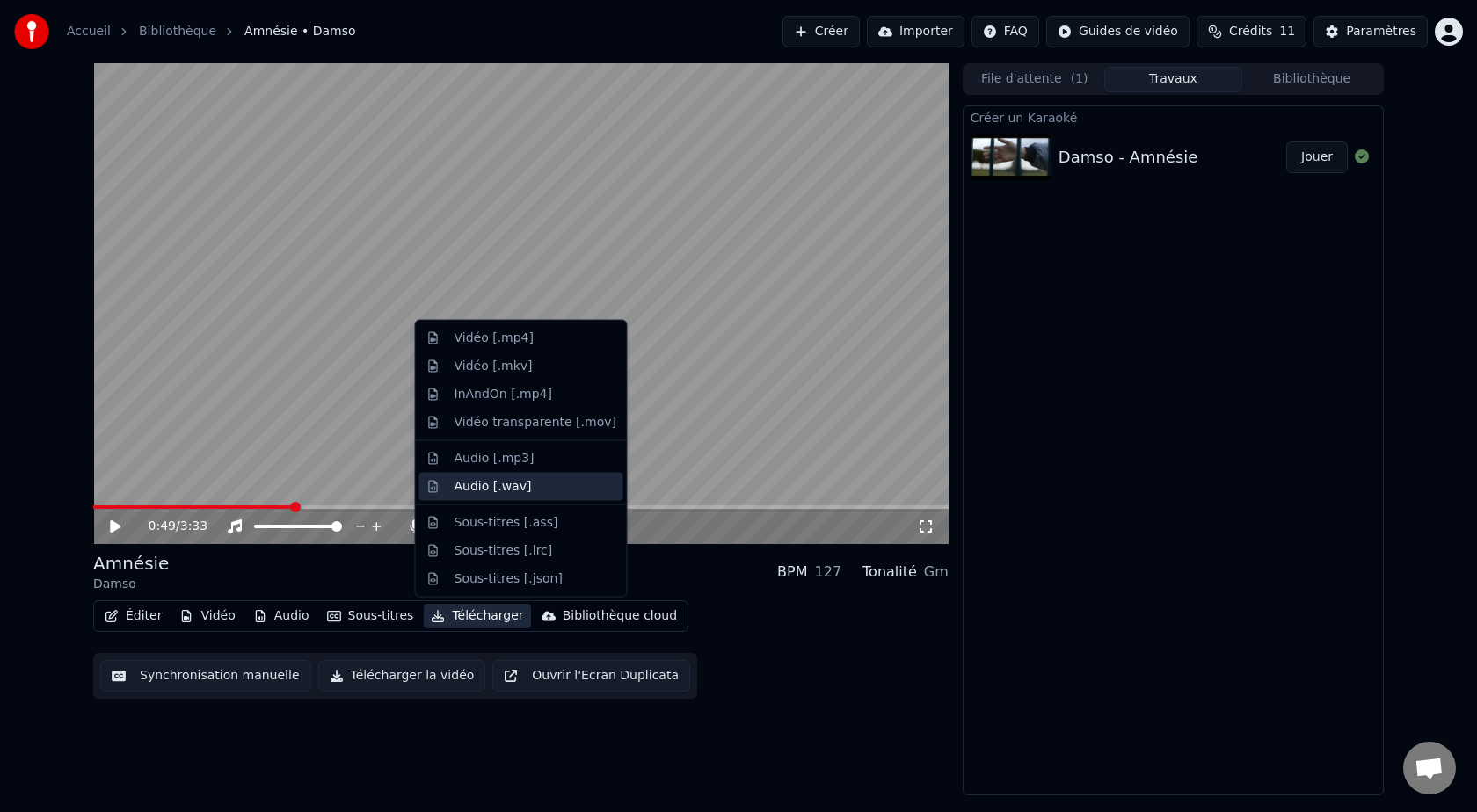
click at [552, 485] on div "Audio [.wav]" at bounding box center [536, 486] width 162 height 18
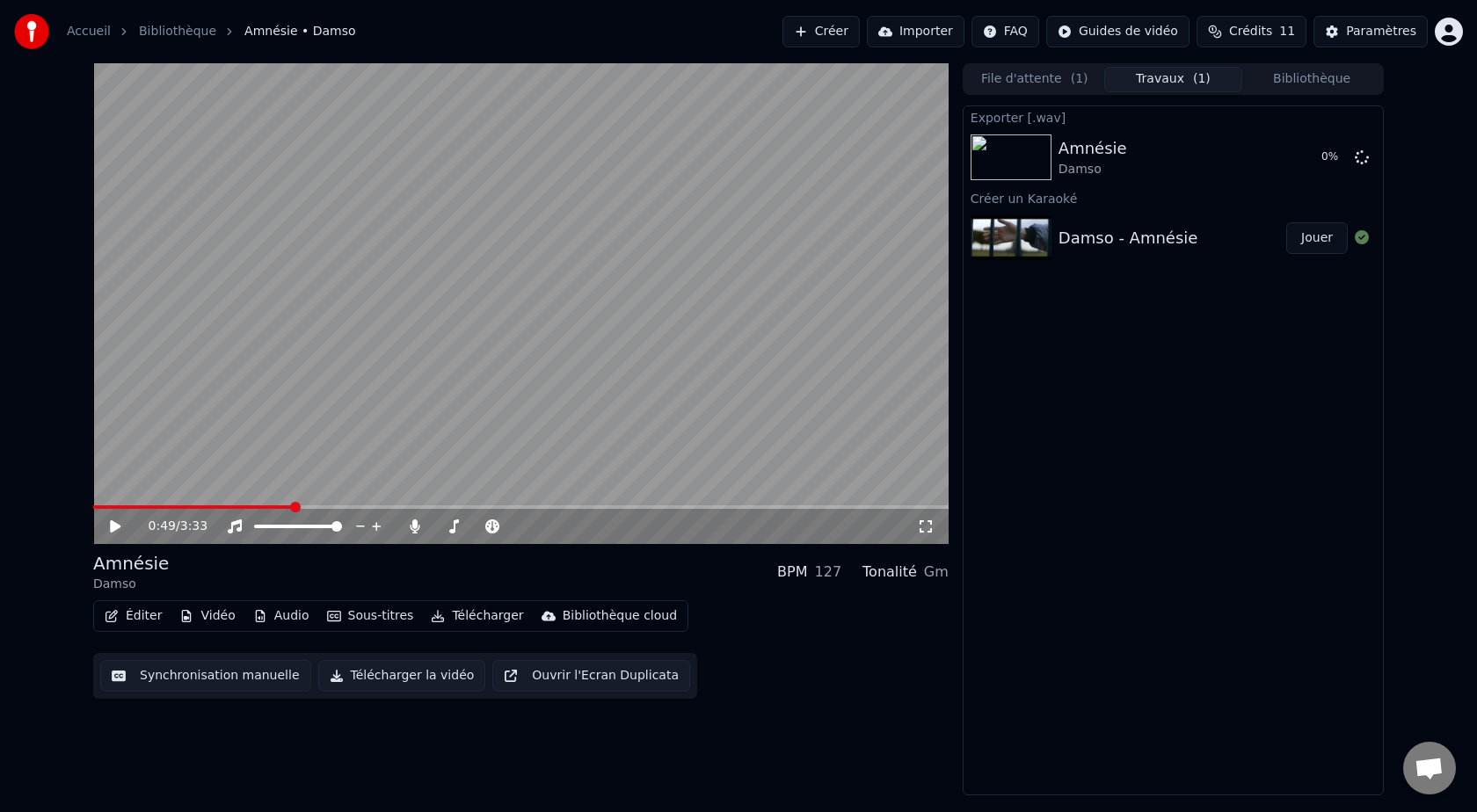
click at [494, 612] on button "Télécharger" at bounding box center [477, 615] width 106 height 25
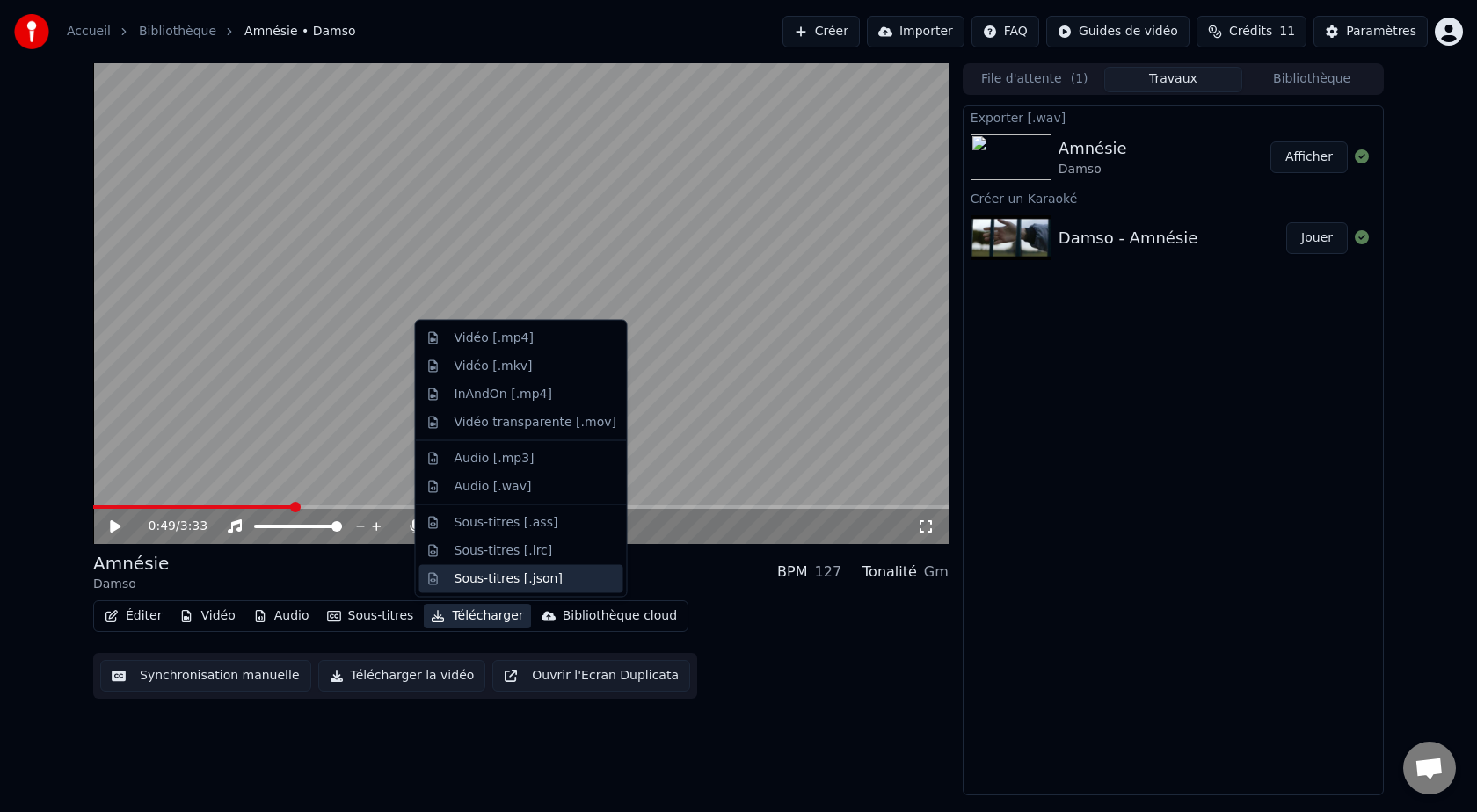
click at [522, 578] on div "Sous-titres [.json]" at bounding box center [509, 578] width 108 height 18
